Goal: Task Accomplishment & Management: Use online tool/utility

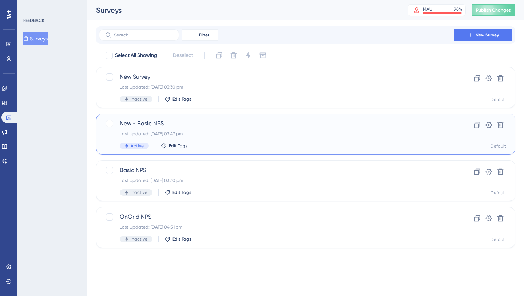
click at [173, 131] on div "Last Updated: [DATE] 03:47 pm" at bounding box center [277, 134] width 314 height 6
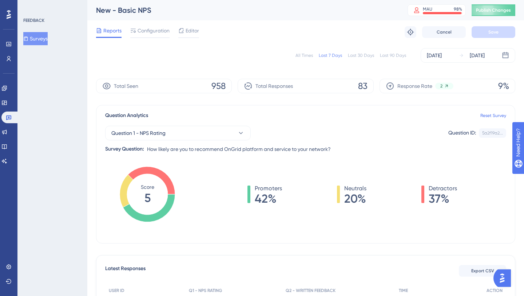
click at [308, 56] on div "All Times" at bounding box center [304, 55] width 17 height 6
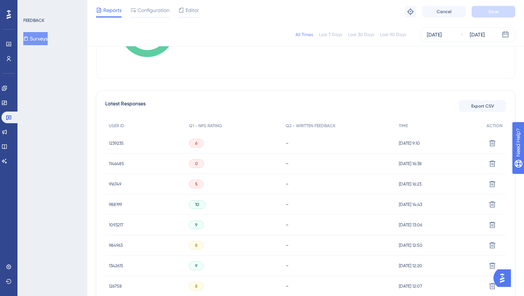
scroll to position [181, 0]
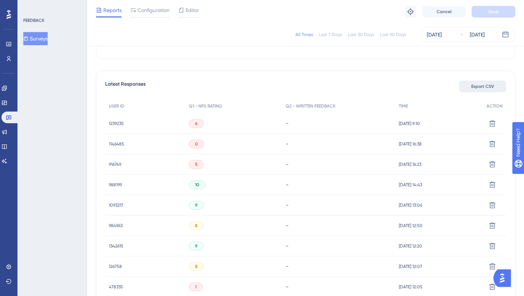
click at [488, 86] on div "✨ Save My Spot!✨" at bounding box center [263, 136] width 524 height 296
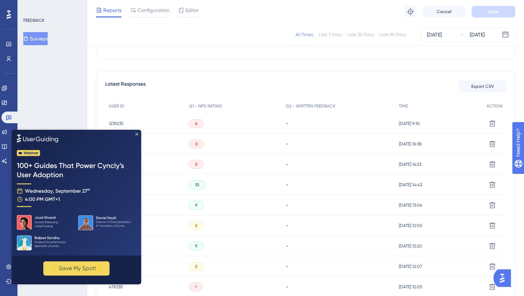
click at [135, 134] on icon "Close Preview" at bounding box center [136, 133] width 3 height 3
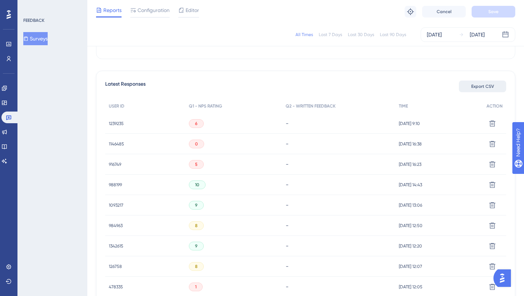
click at [470, 83] on button "Export CSV" at bounding box center [482, 86] width 47 height 12
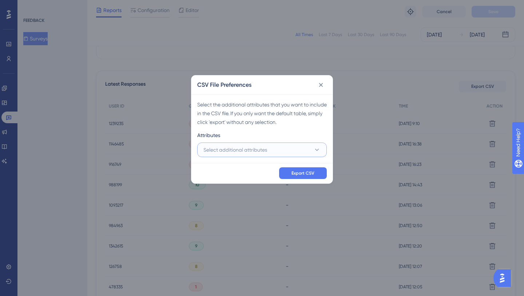
click at [268, 147] on button "Select additional attributes" at bounding box center [262, 149] width 130 height 15
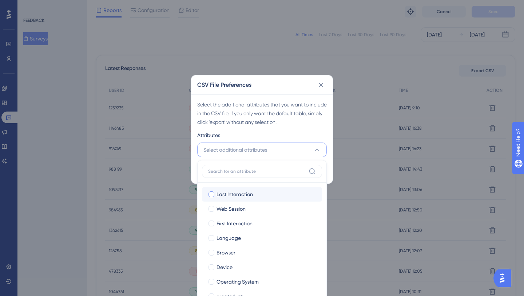
scroll to position [50, 0]
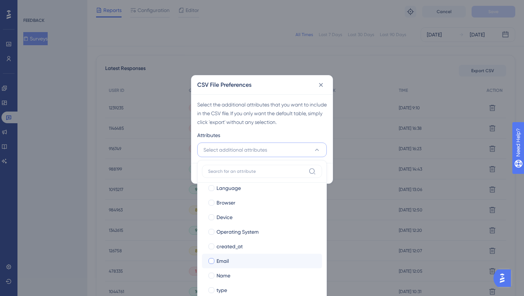
click at [226, 262] on span "Email" at bounding box center [223, 260] width 12 height 9
checkbox input "true"
click at [223, 275] on span "Name" at bounding box center [224, 275] width 14 height 9
checkbox input "true"
click at [310, 130] on div "Select the additional attributes that you want to include in the CSV file. If y…" at bounding box center [262, 128] width 141 height 68
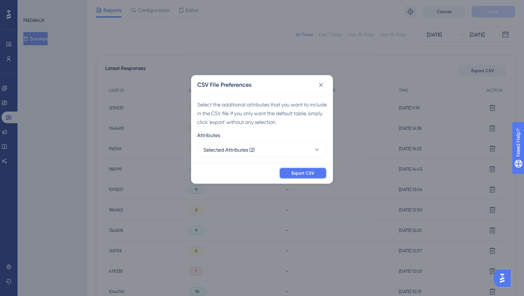
click at [313, 172] on span "Export CSV" at bounding box center [303, 173] width 23 height 6
